Goal: Transaction & Acquisition: Purchase product/service

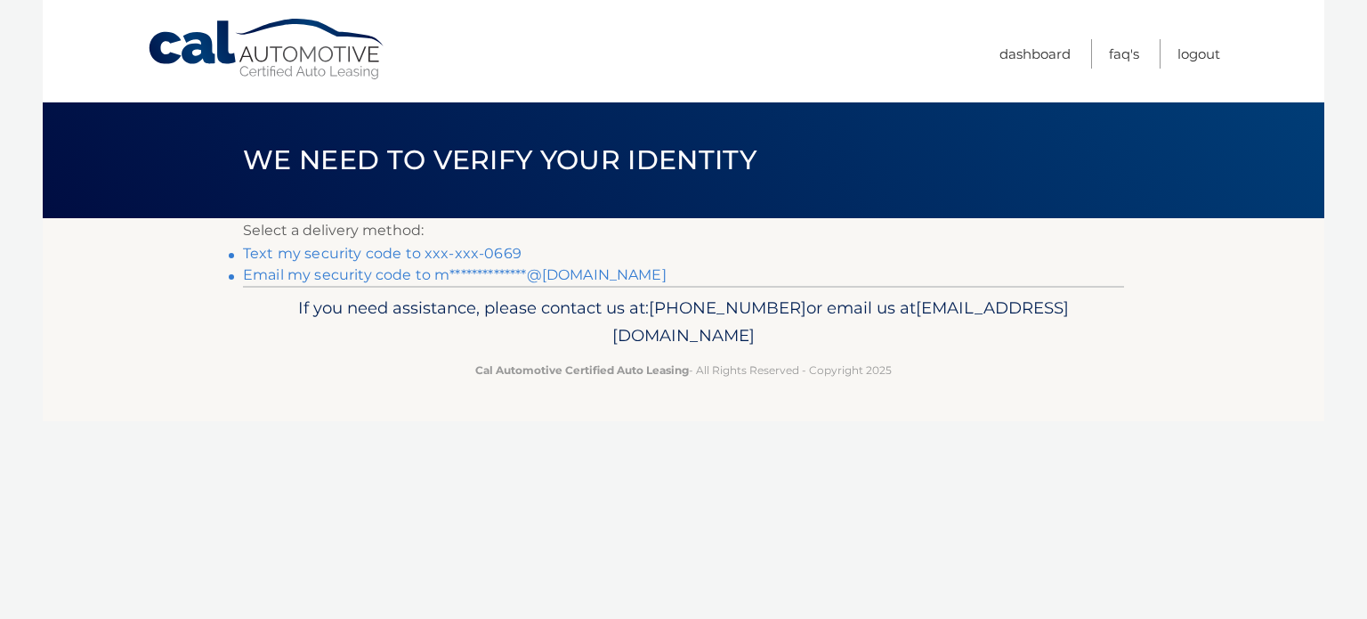
click at [456, 250] on link "Text my security code to xxx-xxx-0669" at bounding box center [382, 253] width 279 height 17
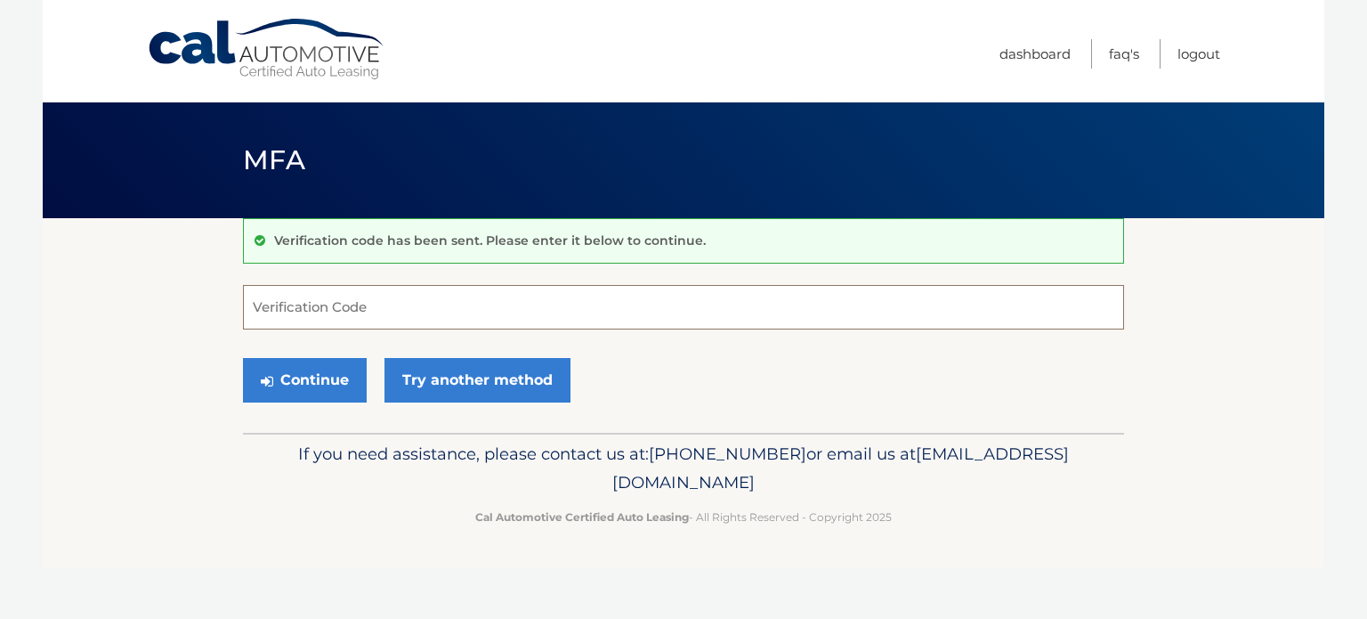
click at [413, 300] on input "Verification Code" at bounding box center [683, 307] width 881 height 45
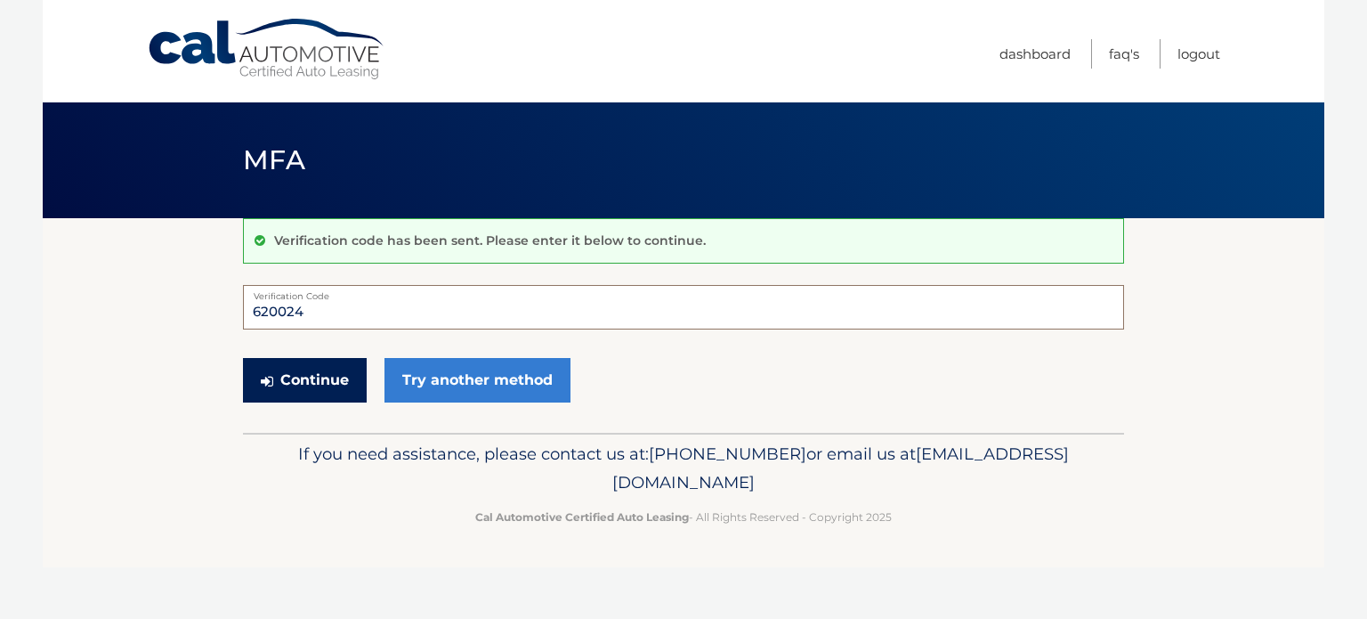
type input "620024"
click at [306, 398] on button "Continue" at bounding box center [305, 380] width 124 height 45
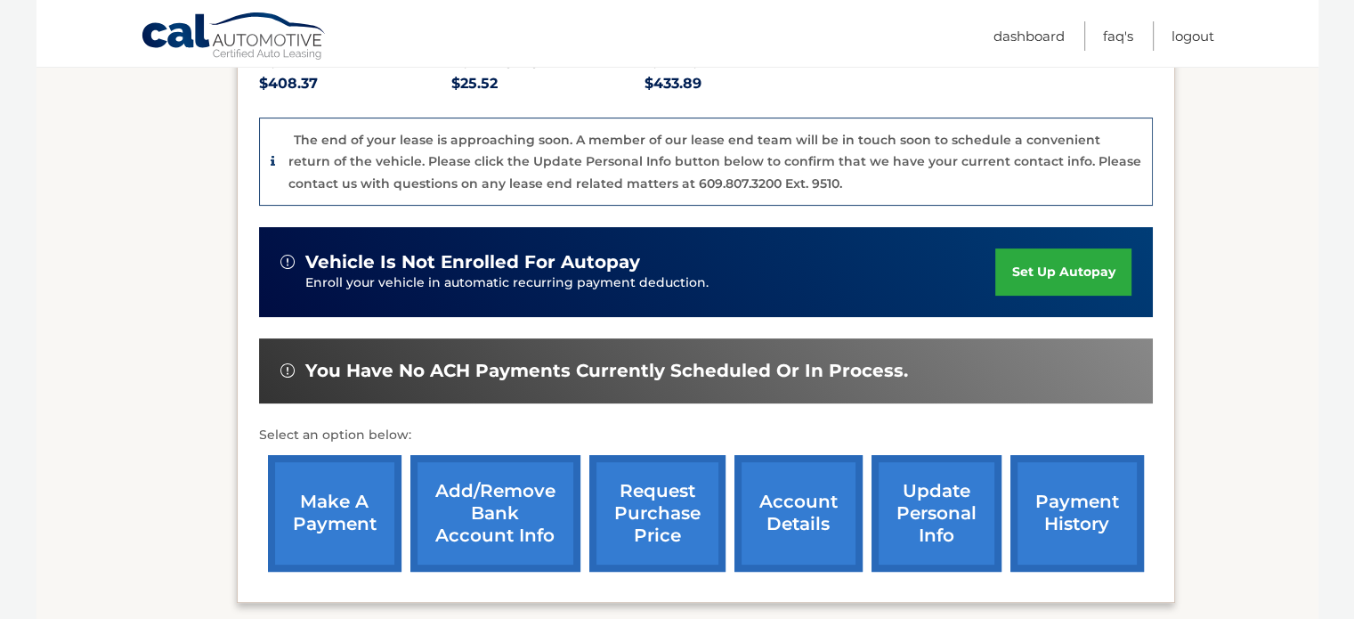
scroll to position [424, 0]
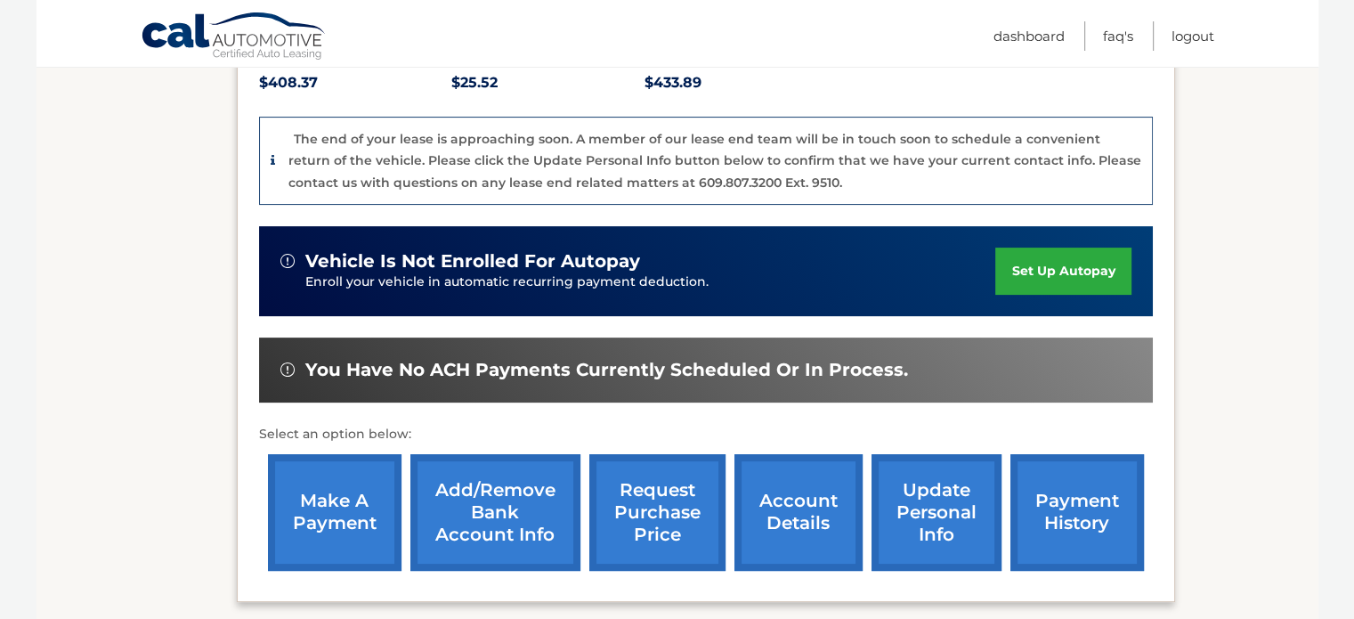
click at [339, 517] on link "make a payment" at bounding box center [335, 512] width 134 height 117
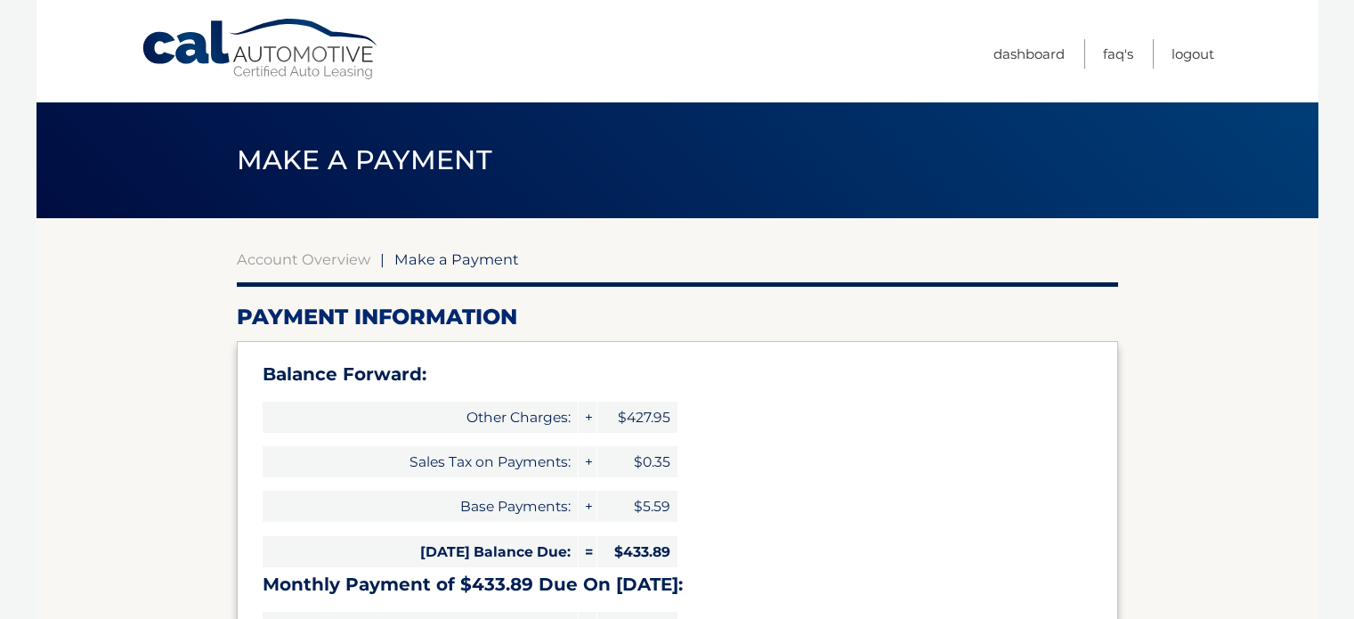
select select "NWNhYmViZmEtODBmYS00MGRhLTg2N2MtMjk5ZTM3YWViYWZi"
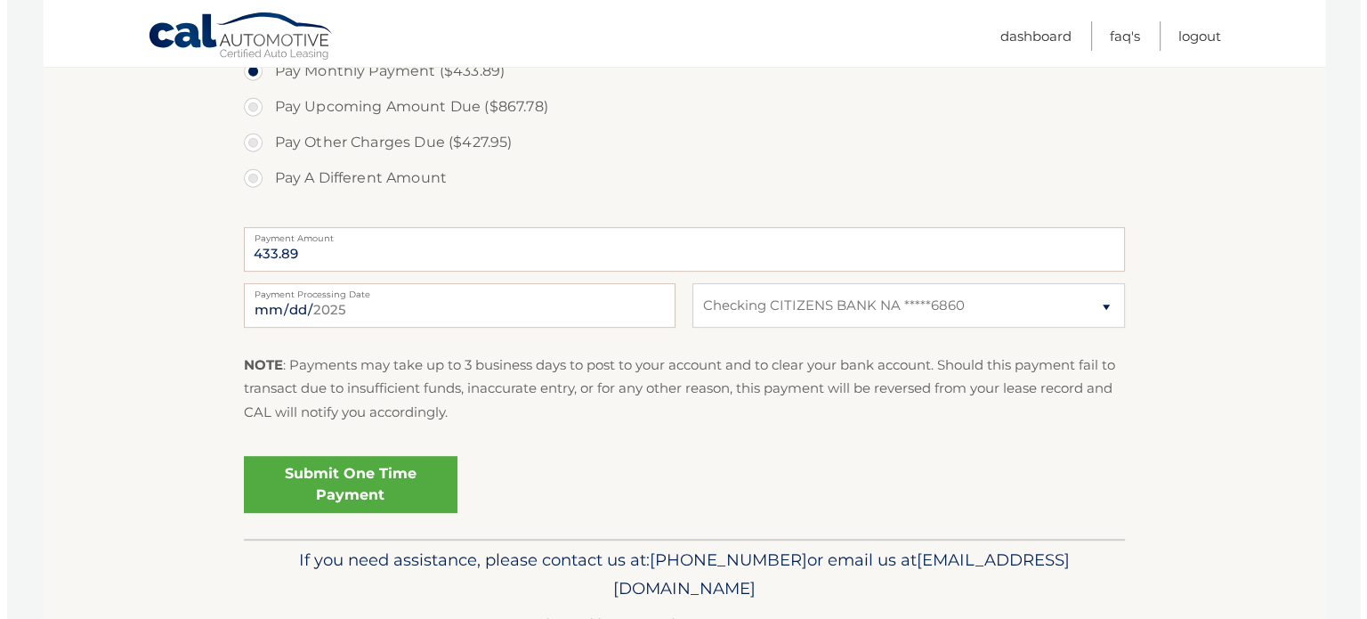
scroll to position [856, 0]
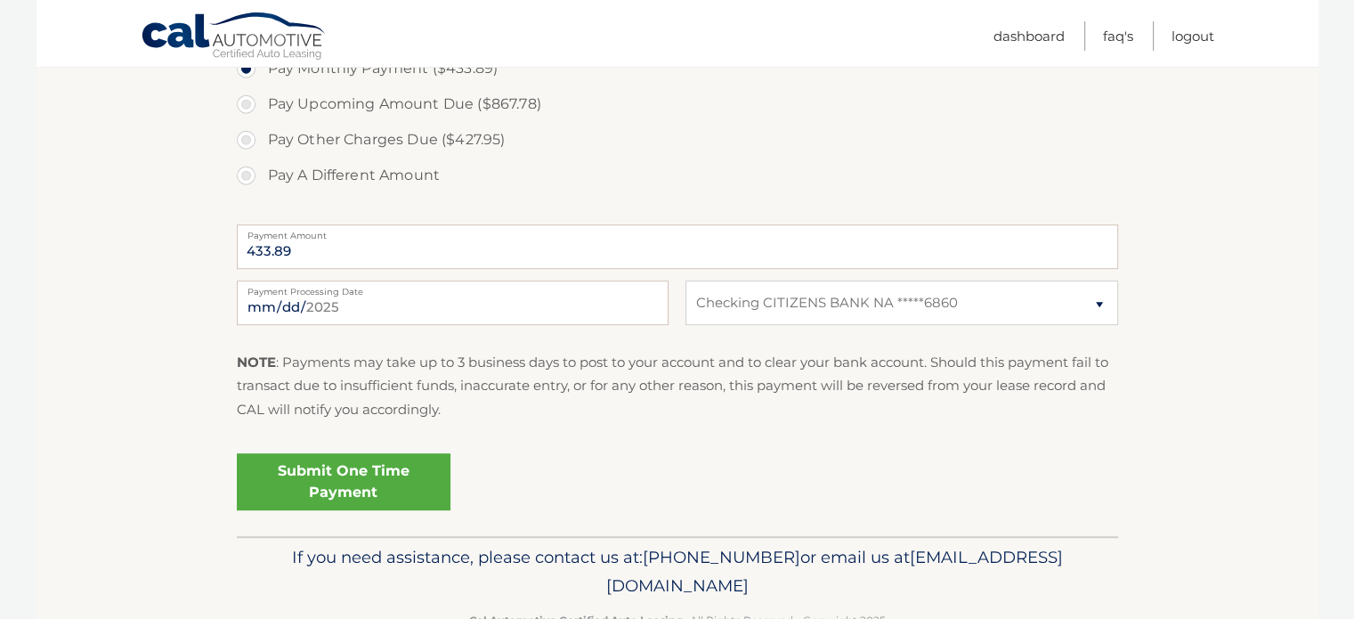
click at [374, 463] on link "Submit One Time Payment" at bounding box center [344, 481] width 214 height 57
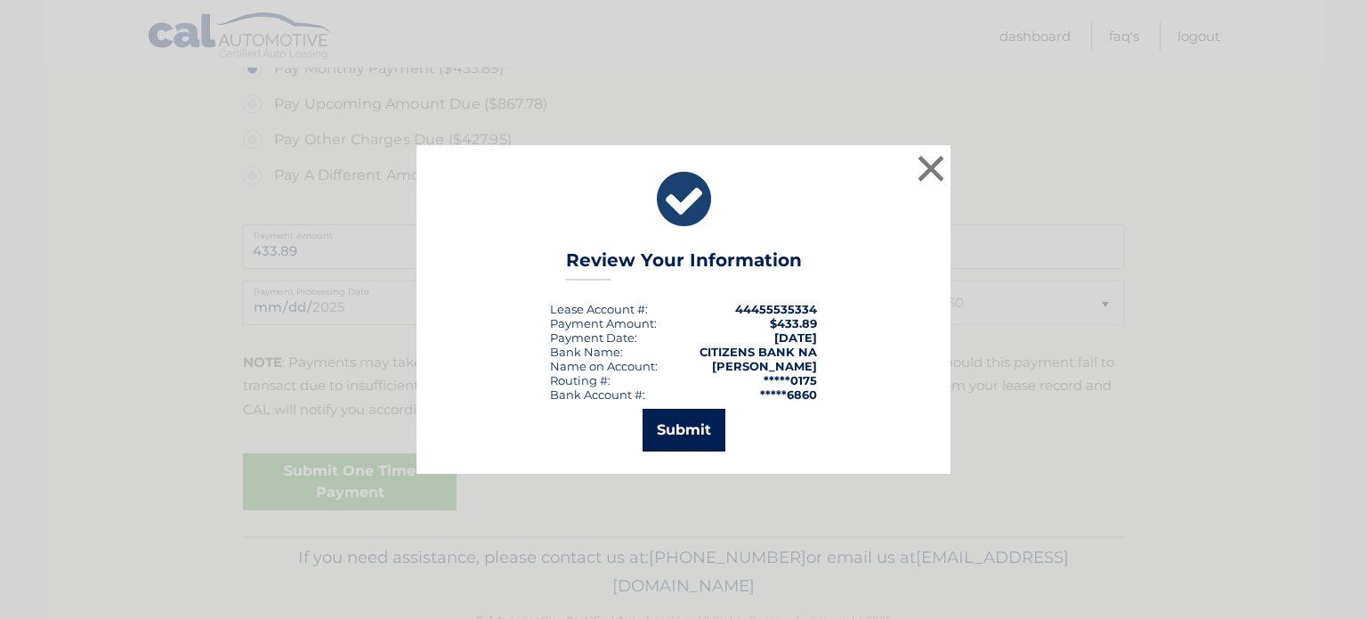
click at [668, 442] on button "Submit" at bounding box center [684, 430] width 83 height 43
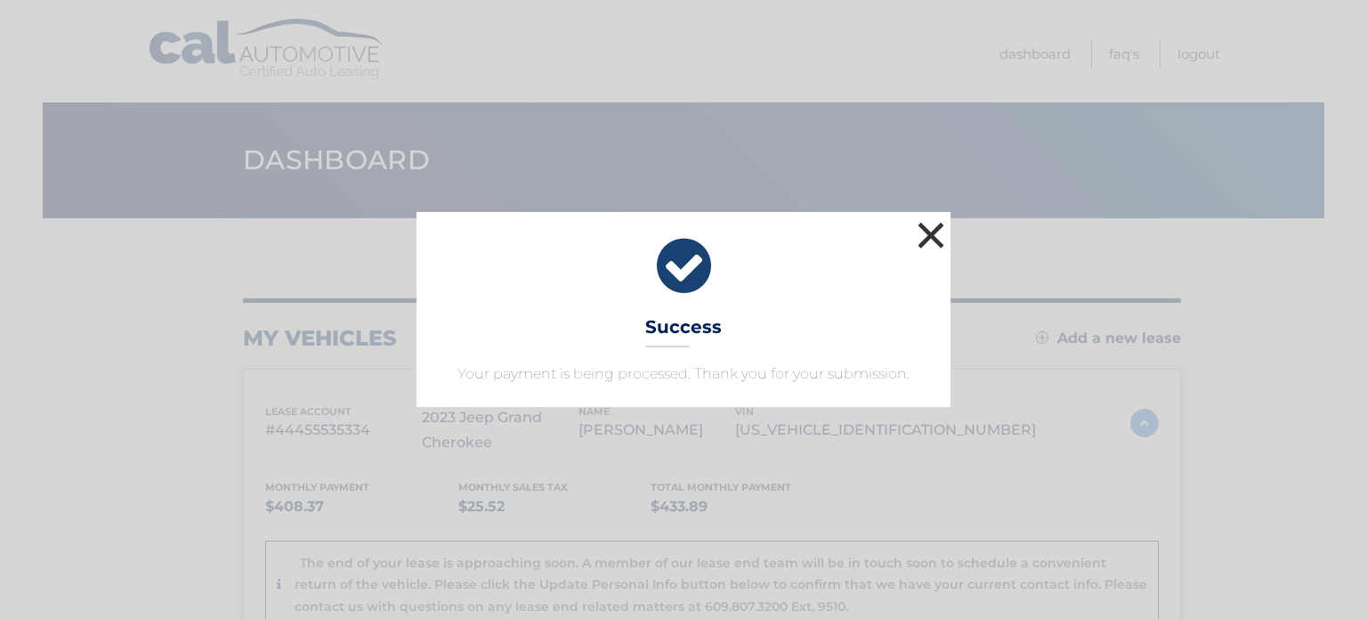
click at [929, 239] on button "×" at bounding box center [931, 235] width 36 height 36
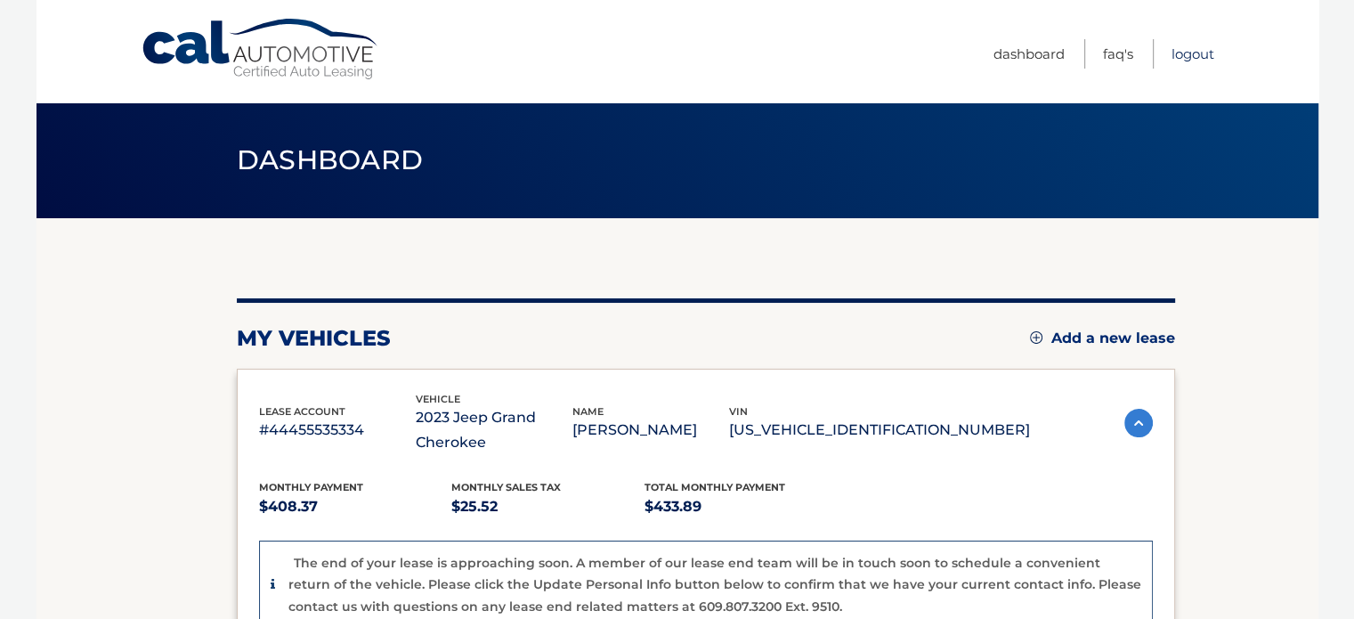
click at [1194, 50] on link "Logout" at bounding box center [1192, 53] width 43 height 29
